Goal: Task Accomplishment & Management: Complete application form

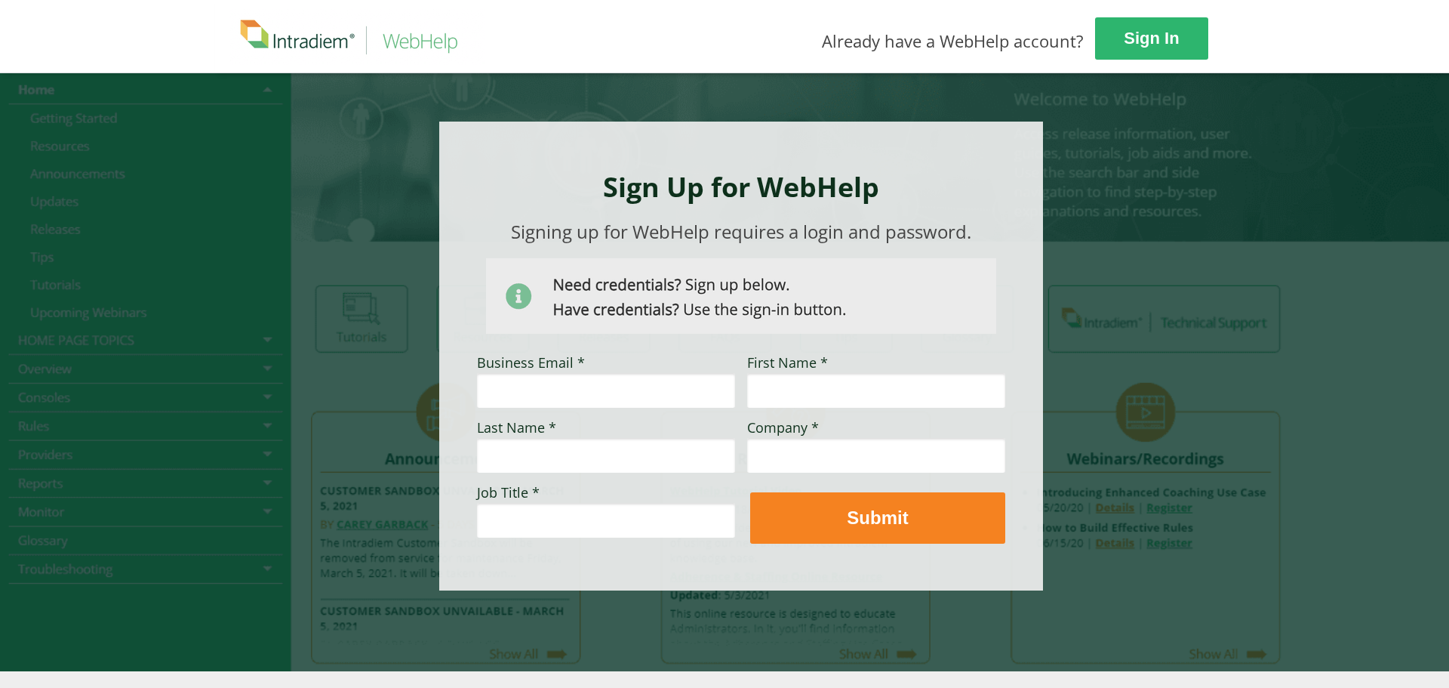
click at [559, 388] on input "Business Email *" at bounding box center [606, 390] width 258 height 35
type input "[PERSON_NAME][EMAIL_ADDRESS][PERSON_NAME][DOMAIN_NAME]"
type input "[PERSON_NAME]"
type input "okutani"
click at [559, 444] on input "Company *" at bounding box center [876, 455] width 258 height 35
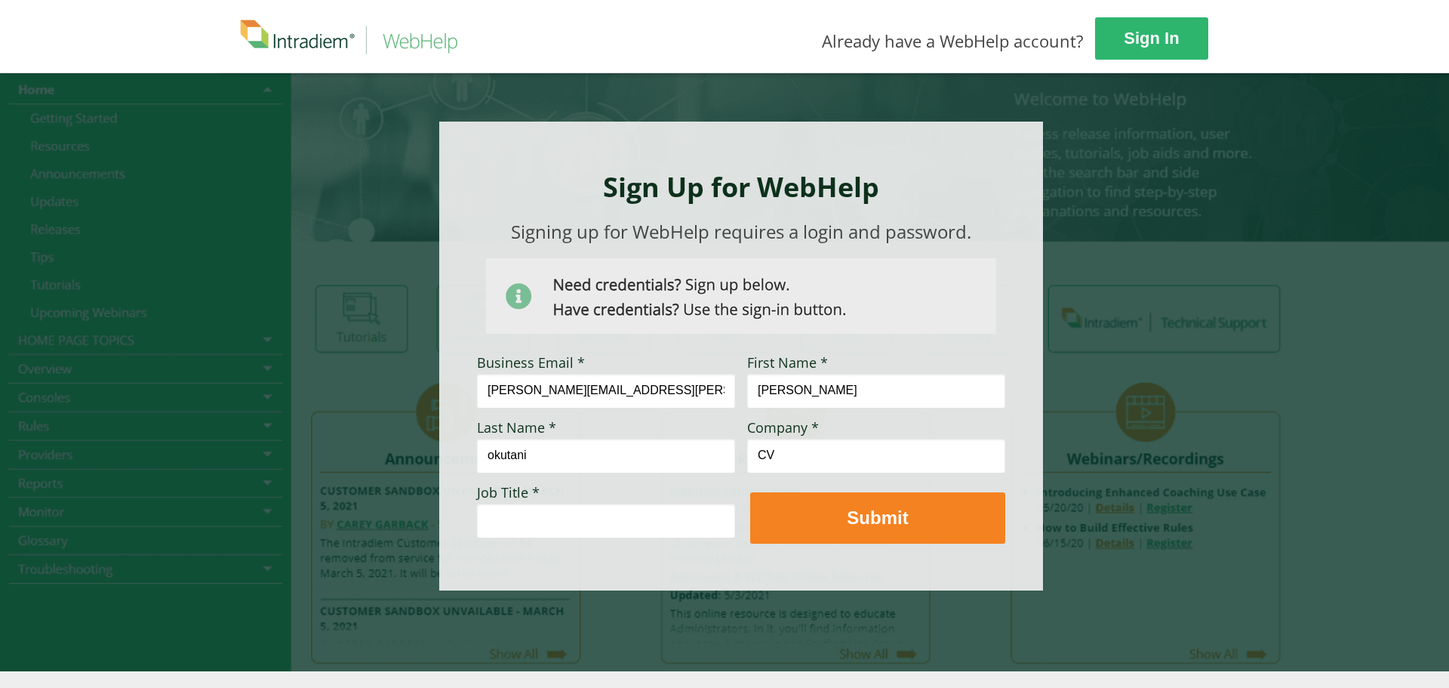
type input "C"
click at [559, 387] on input "[PERSON_NAME][EMAIL_ADDRESS][PERSON_NAME][DOMAIN_NAME]" at bounding box center [606, 390] width 258 height 35
type input "[PERSON_NAME][EMAIL_ADDRESS][PERSON_NAME][DOMAIN_NAME]"
click at [559, 444] on input "Company *" at bounding box center [876, 455] width 258 height 35
type input "DealerTrack"
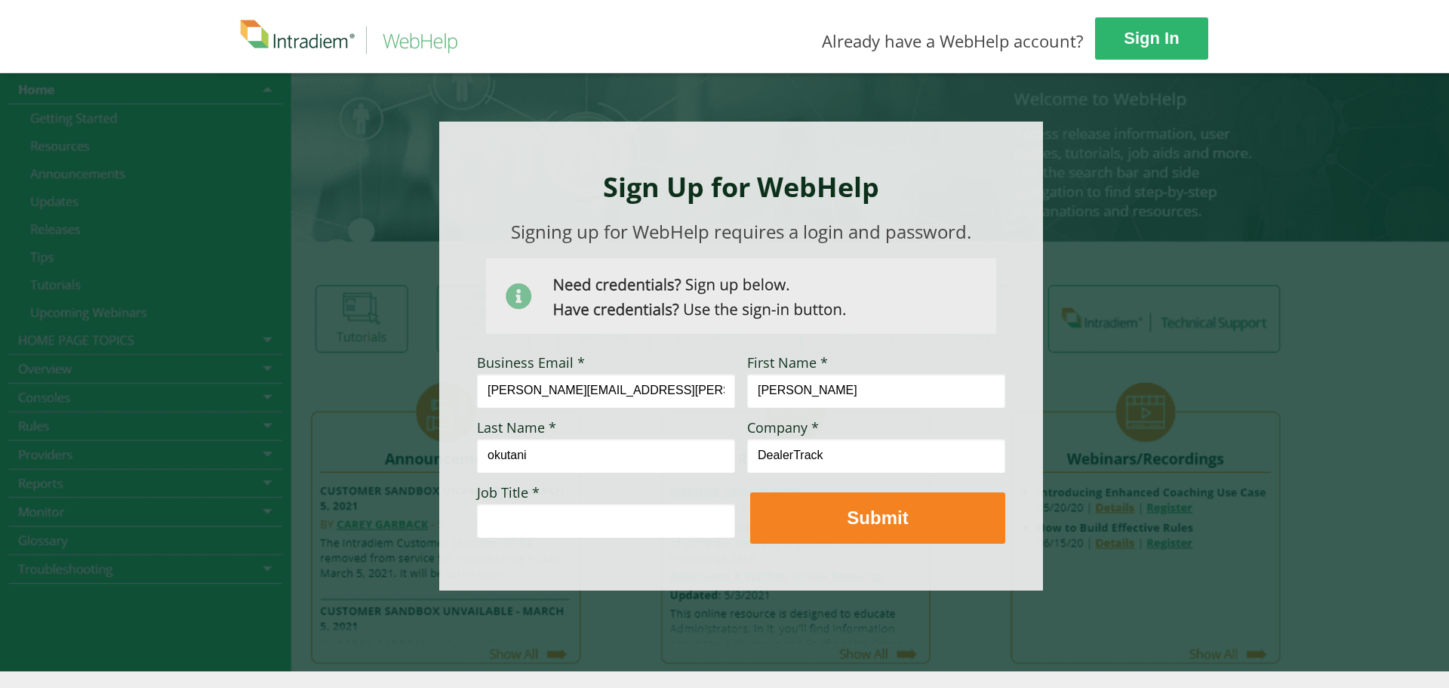
click at [559, 444] on input "Job Title *" at bounding box center [606, 520] width 258 height 35
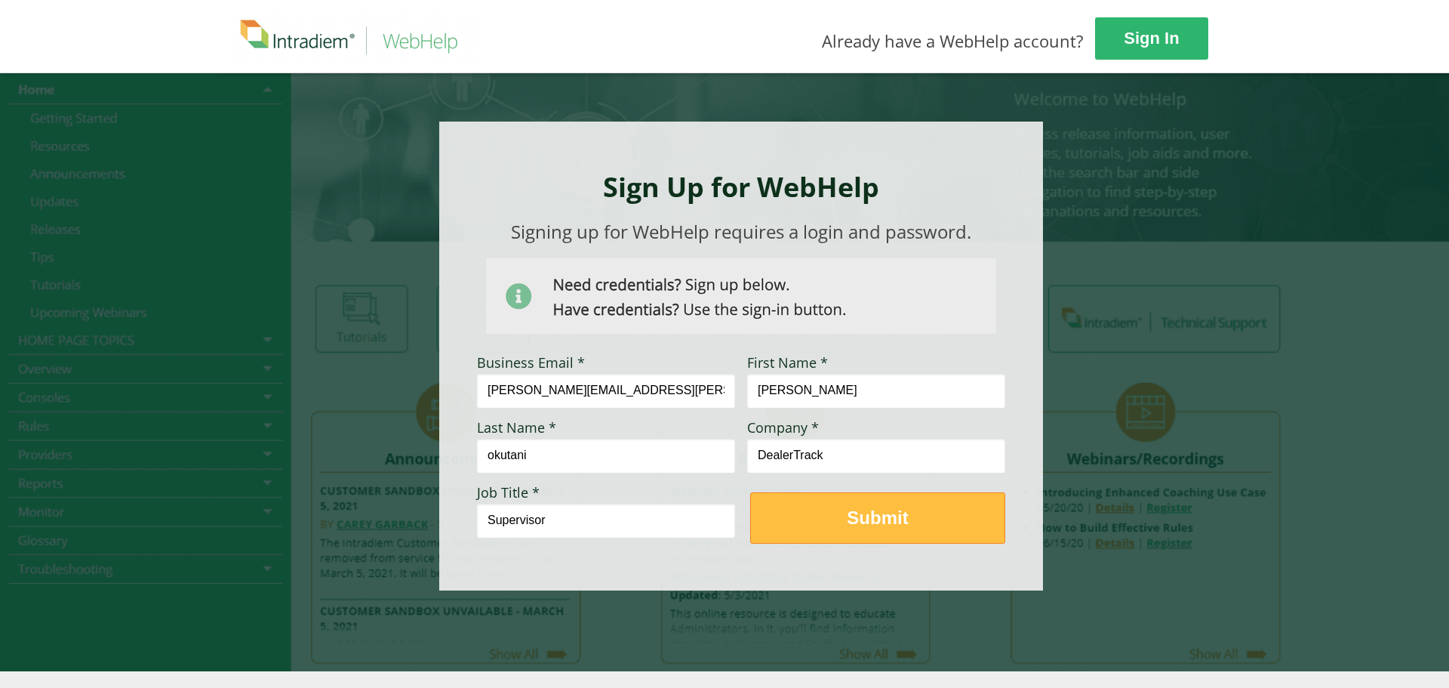
type input "Supervisor"
click at [559, 444] on span "Submit" at bounding box center [878, 517] width 254 height 22
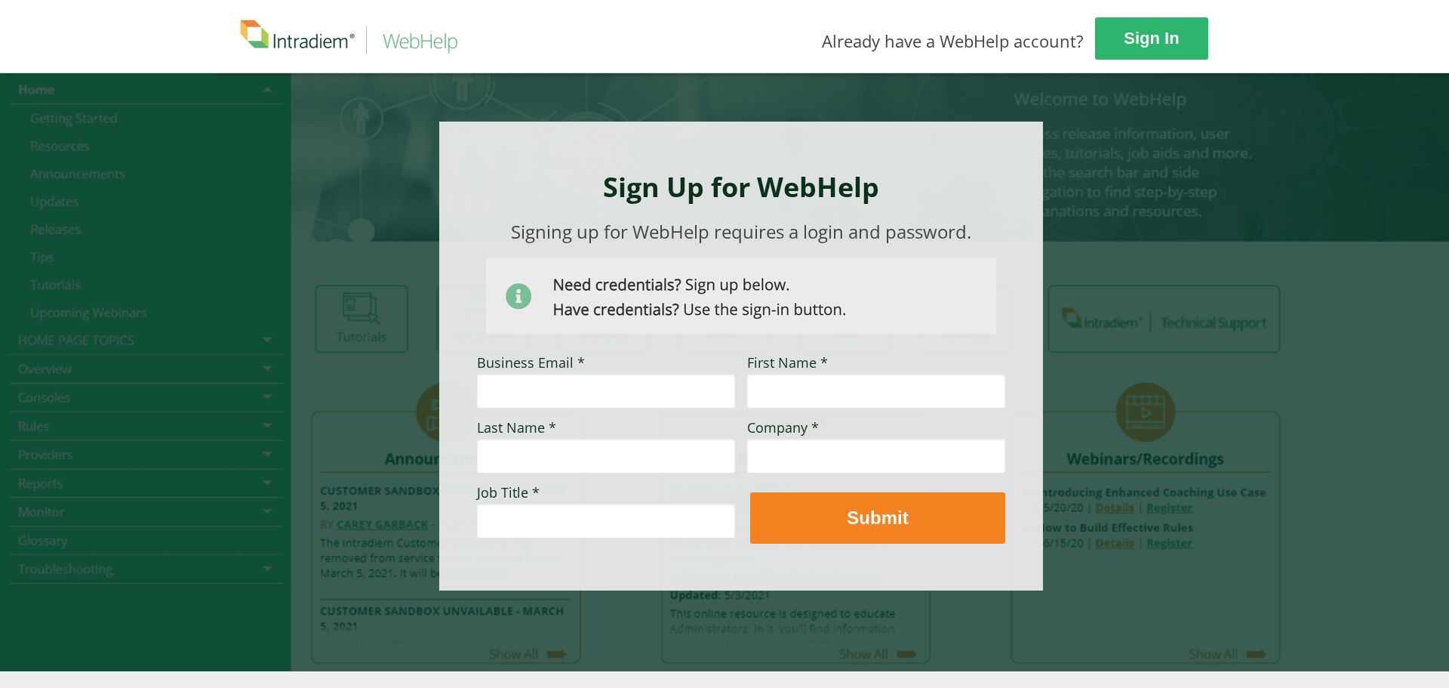
click at [1128, 93] on div at bounding box center [725, 371] width 1018 height 599
click at [291, 140] on div at bounding box center [725, 371] width 1018 height 599
click at [1145, 261] on div at bounding box center [725, 371] width 1018 height 599
click at [535, 391] on input "Business Email *" at bounding box center [606, 390] width 258 height 35
type input "[PERSON_NAME][EMAIL_ADDRESS][PERSON_NAME][DOMAIN_NAME]"
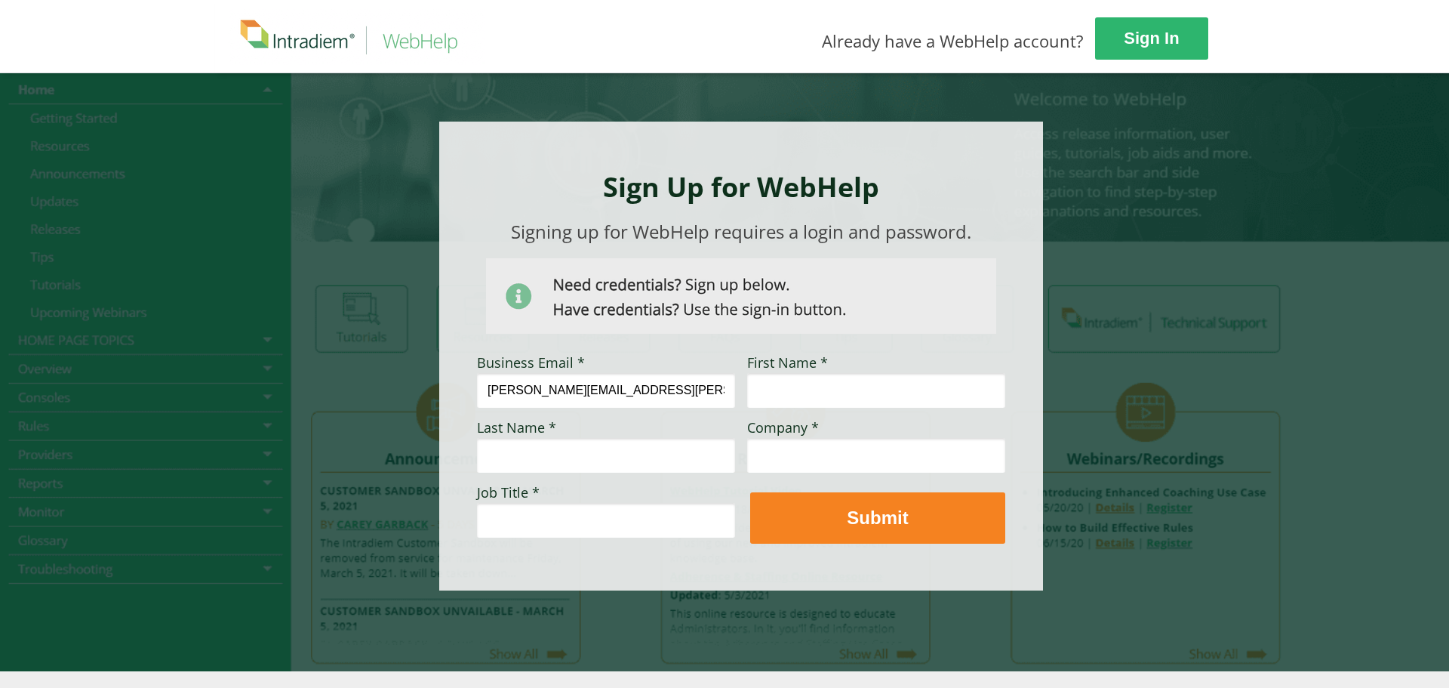
type input "[PERSON_NAME]"
type input "okutani"
drag, startPoint x: 623, startPoint y: 386, endPoint x: 563, endPoint y: 388, distance: 60.4
click at [563, 388] on input "[PERSON_NAME][EMAIL_ADDRESS][PERSON_NAME][DOMAIN_NAME]" at bounding box center [606, 390] width 258 height 35
type input "[PERSON_NAME][EMAIL_ADDRESS][PERSON_NAME][DOMAIN_NAME]"
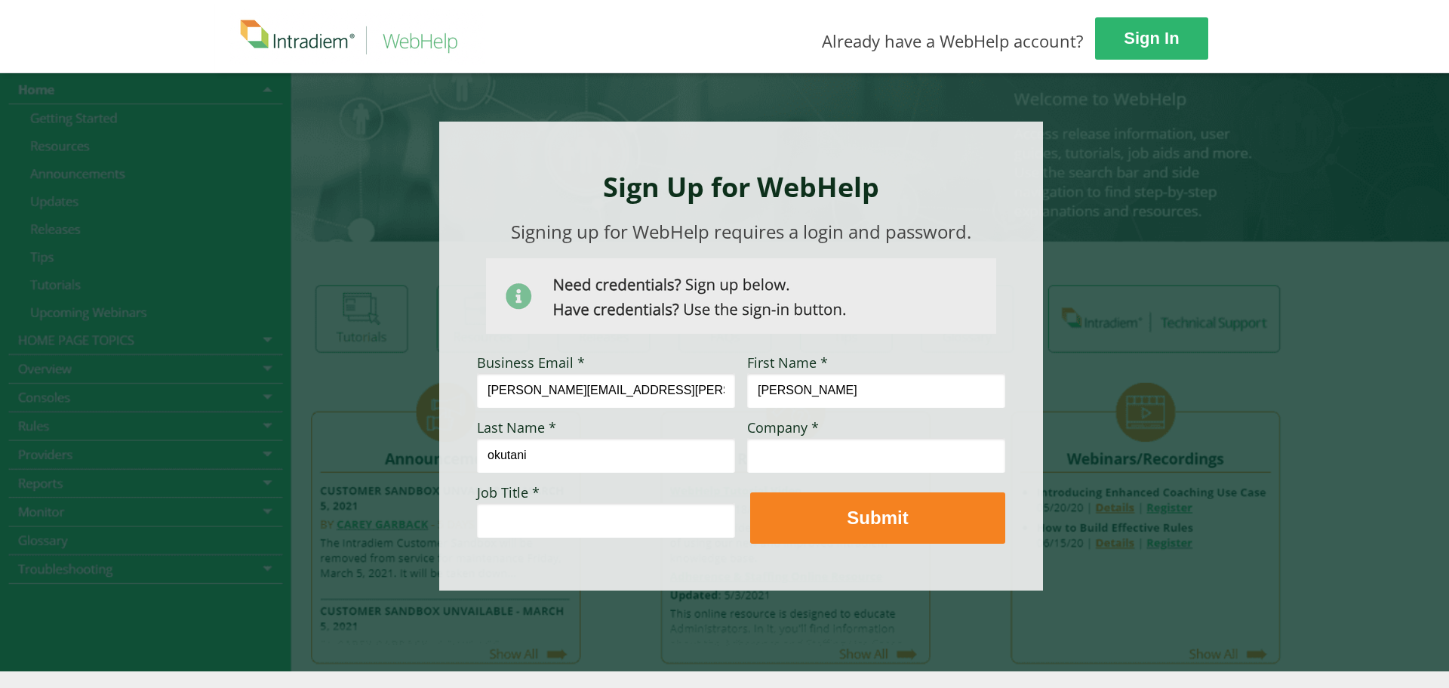
click at [802, 461] on input "Company *" at bounding box center [876, 455] width 258 height 35
type input "DealerTrack"
click at [670, 504] on input "Job Title *" at bounding box center [606, 520] width 258 height 35
type input "Supervisor"
click at [812, 545] on div at bounding box center [741, 356] width 604 height 469
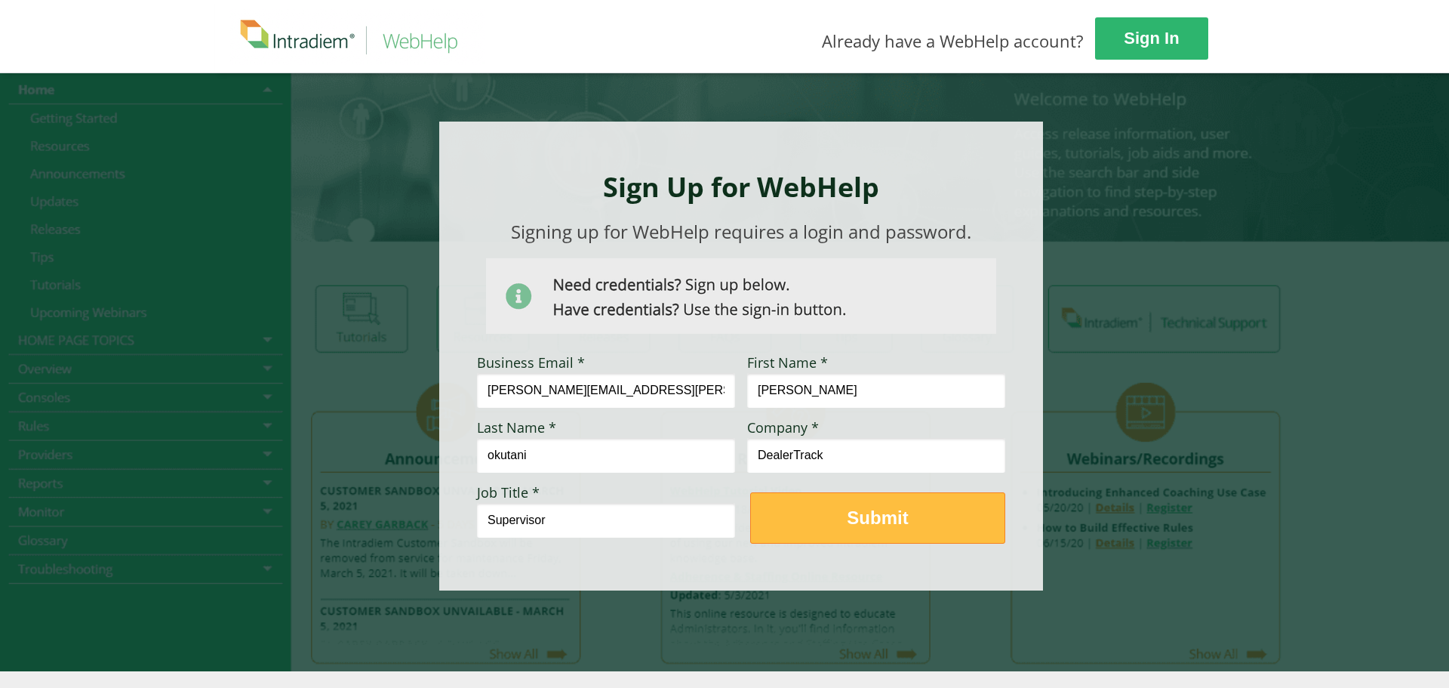
click at [820, 504] on button "Submit" at bounding box center [877, 517] width 255 height 51
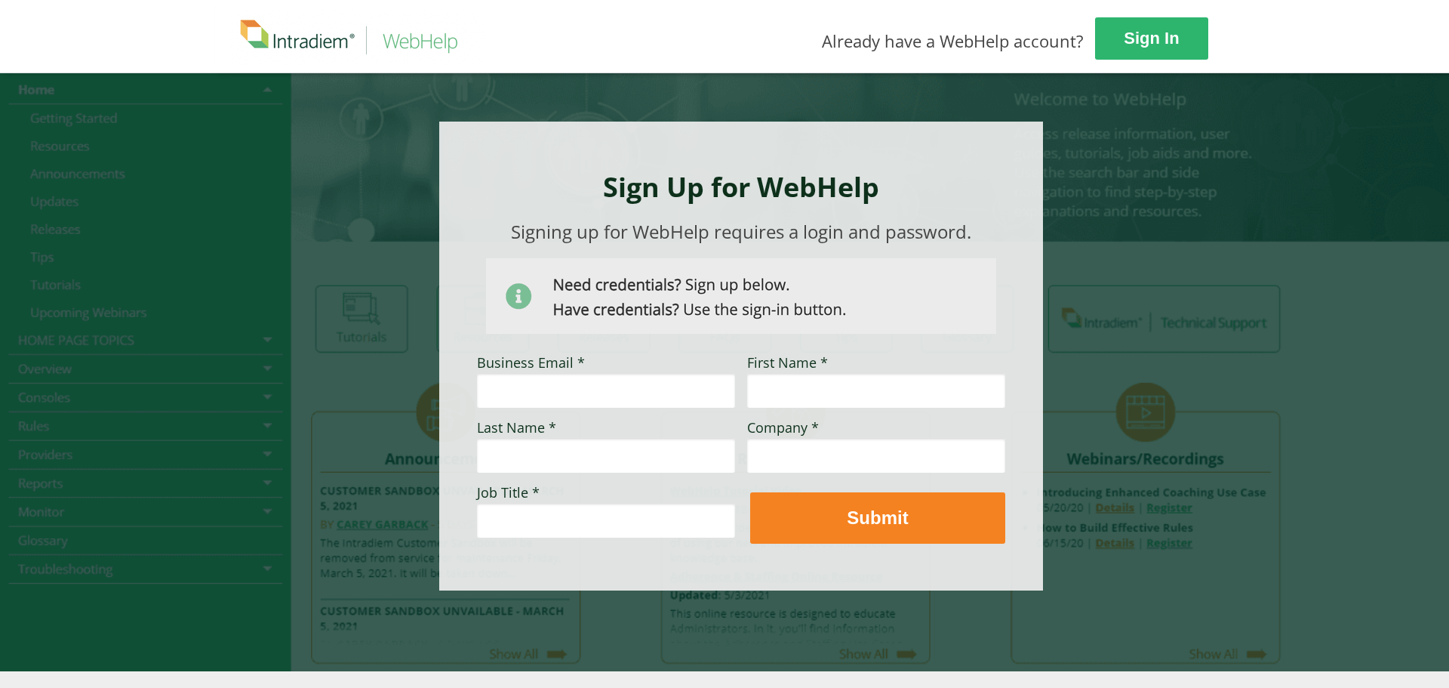
click at [621, 376] on input "Business Email *" at bounding box center [606, 390] width 258 height 35
type input "[PERSON_NAME][EMAIL_ADDRESS][PERSON_NAME][DOMAIN_NAME]"
type input "[PERSON_NAME]"
type input "okutani"
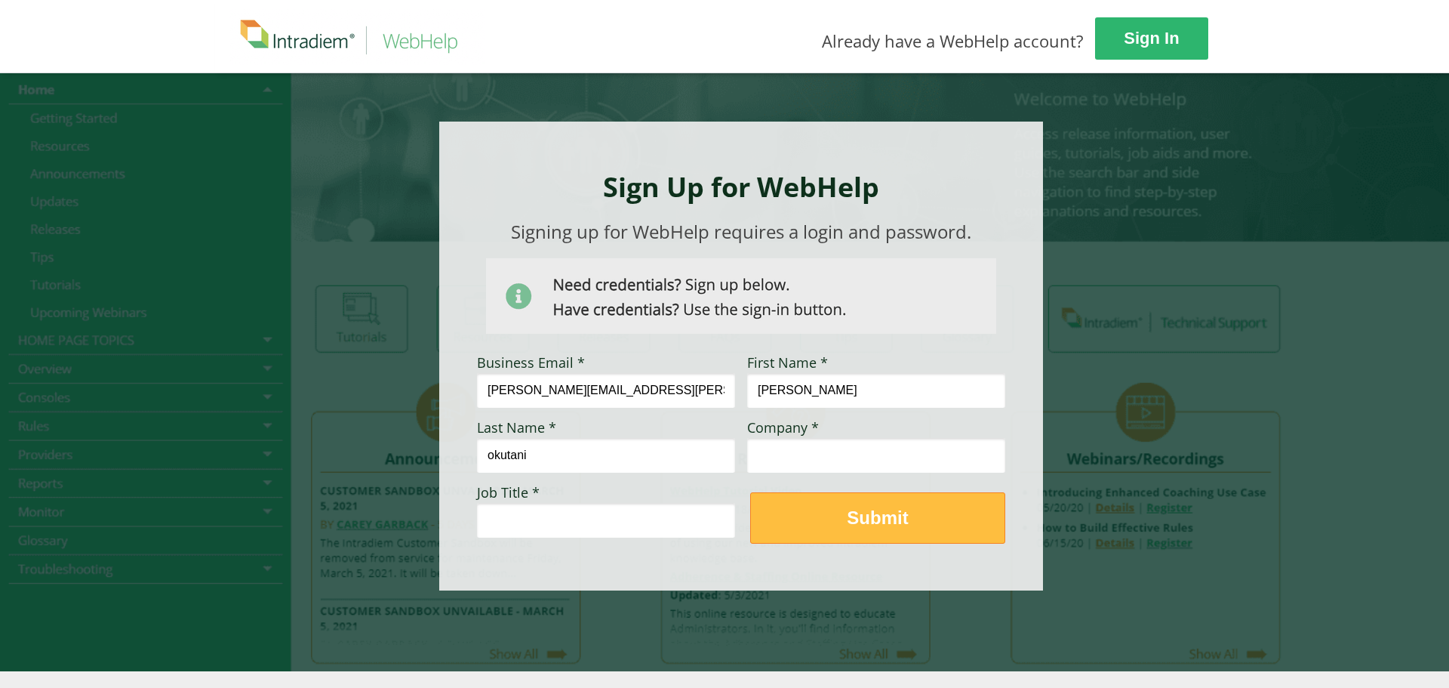
click at [890, 506] on button "Submit" at bounding box center [877, 517] width 255 height 51
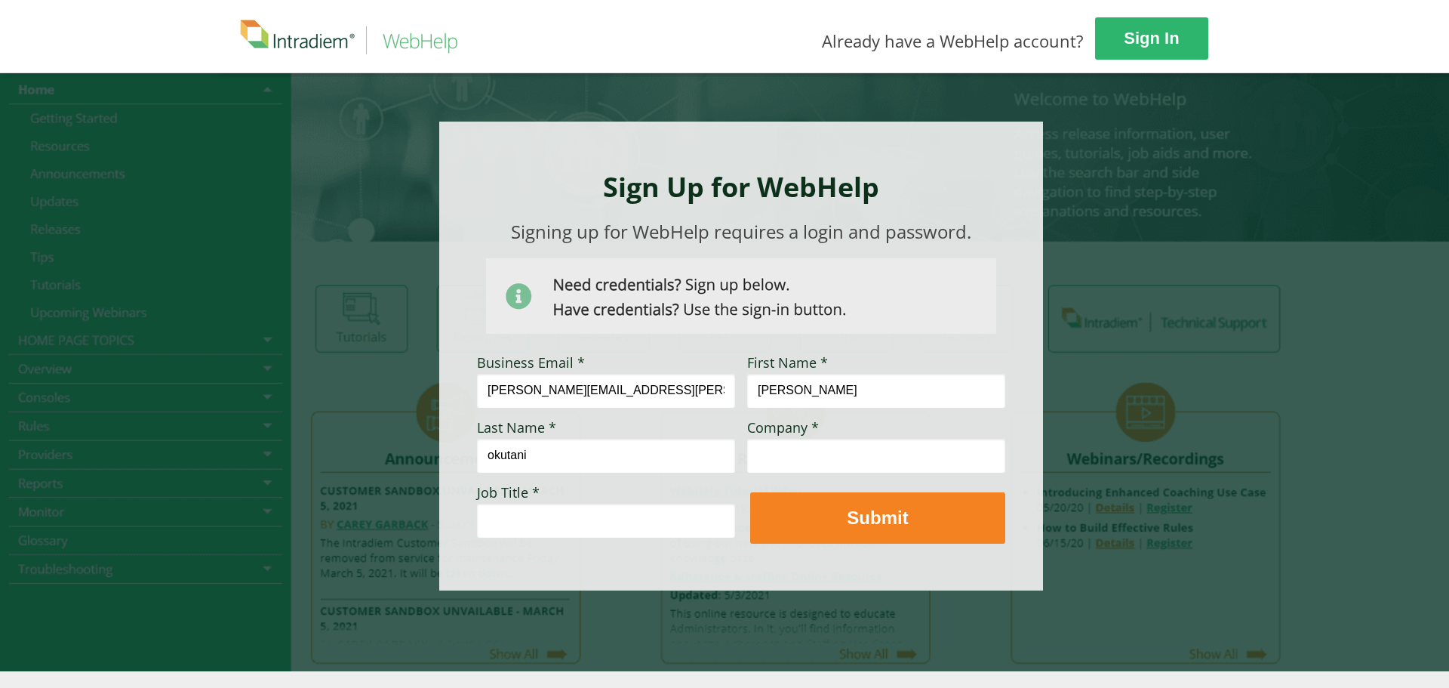
click at [796, 451] on input "Company *" at bounding box center [876, 455] width 258 height 35
type input "DealerTrack"
click at [660, 515] on input "Job Title *" at bounding box center [606, 520] width 258 height 35
type input "Supervisor"
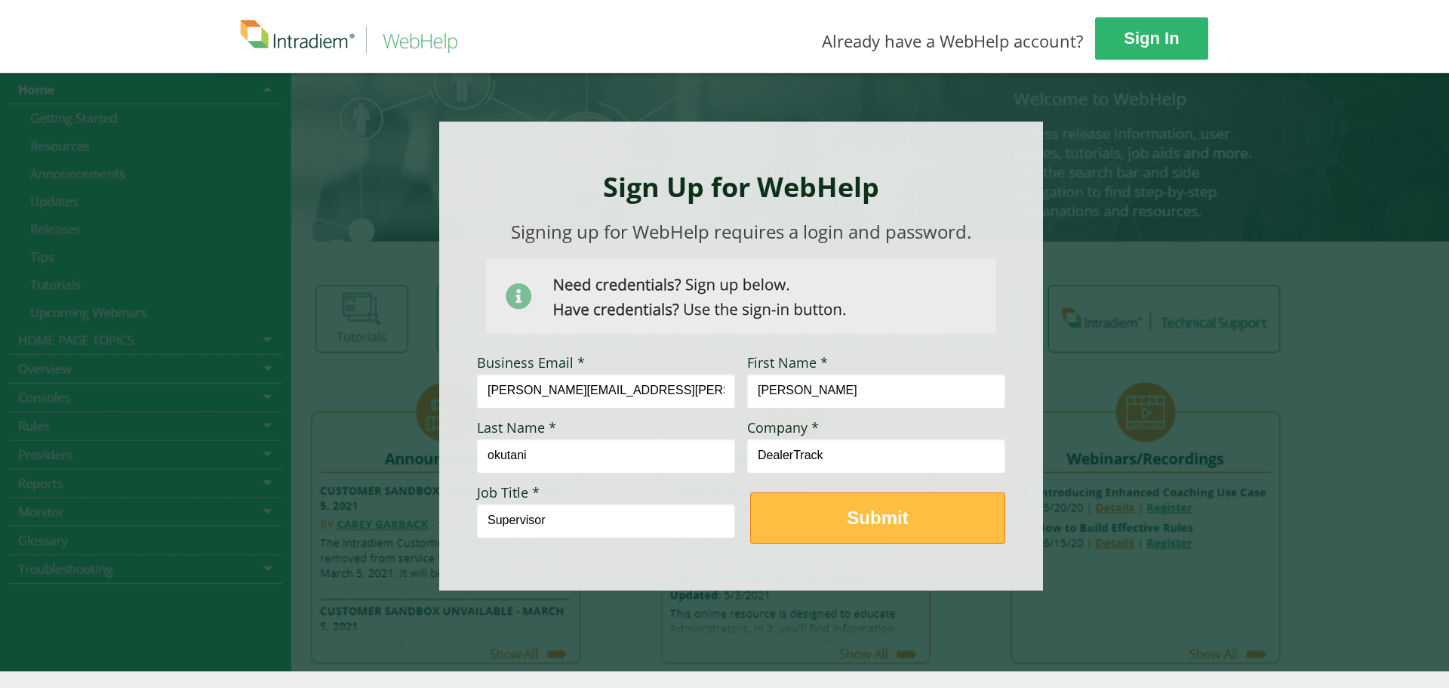
click at [836, 511] on span "Submit" at bounding box center [878, 517] width 254 height 22
